Goal: Find specific page/section: Find specific page/section

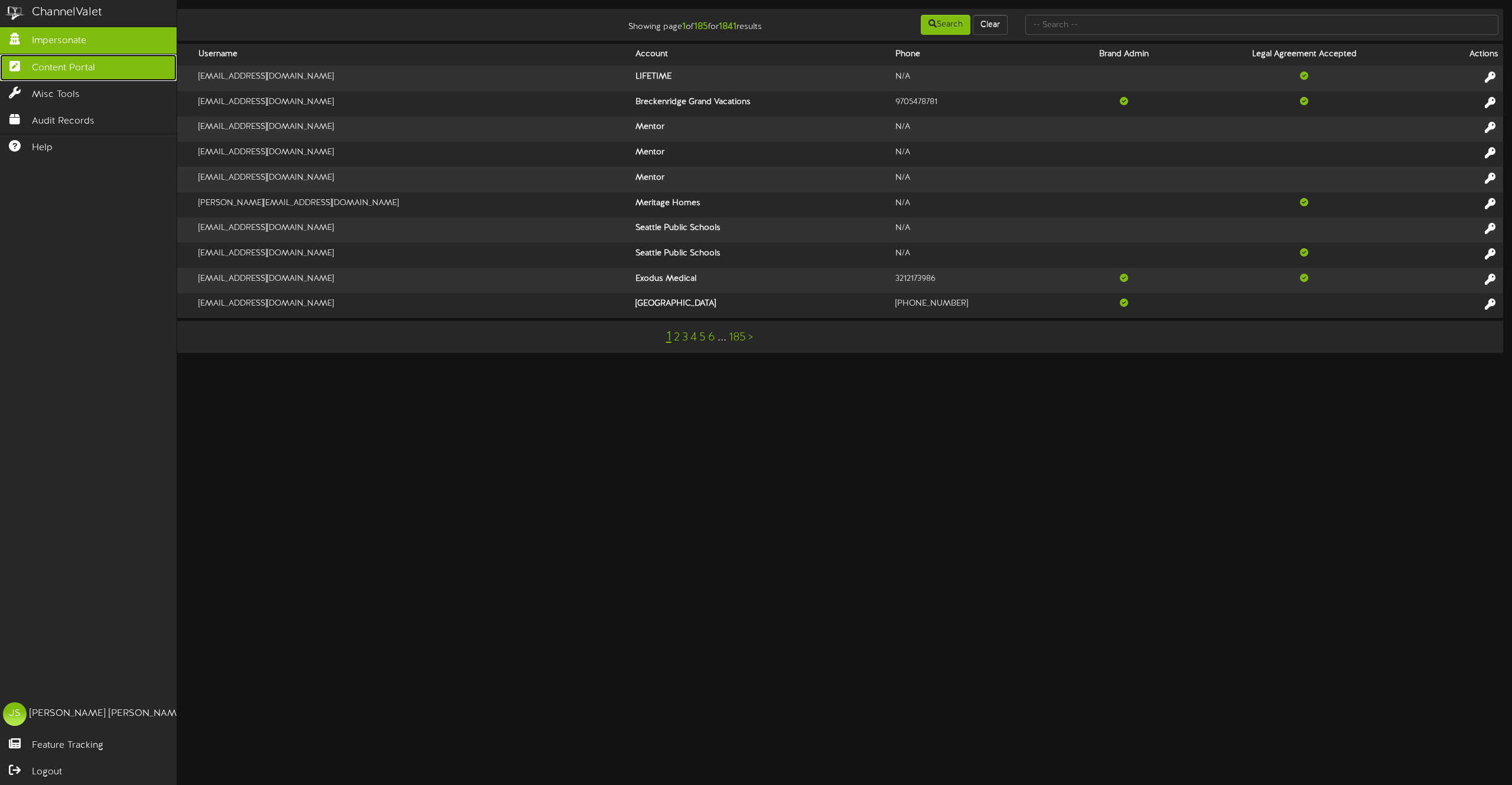
click at [44, 55] on link "Content Portal" at bounding box center [88, 67] width 176 height 27
